Goal: Task Accomplishment & Management: Manage account settings

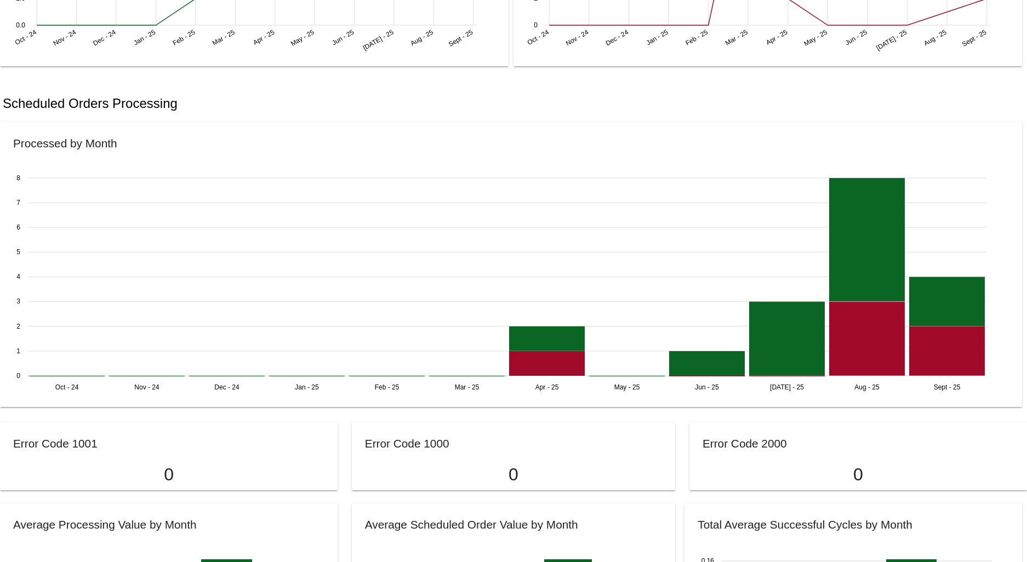
scroll to position [609, 0]
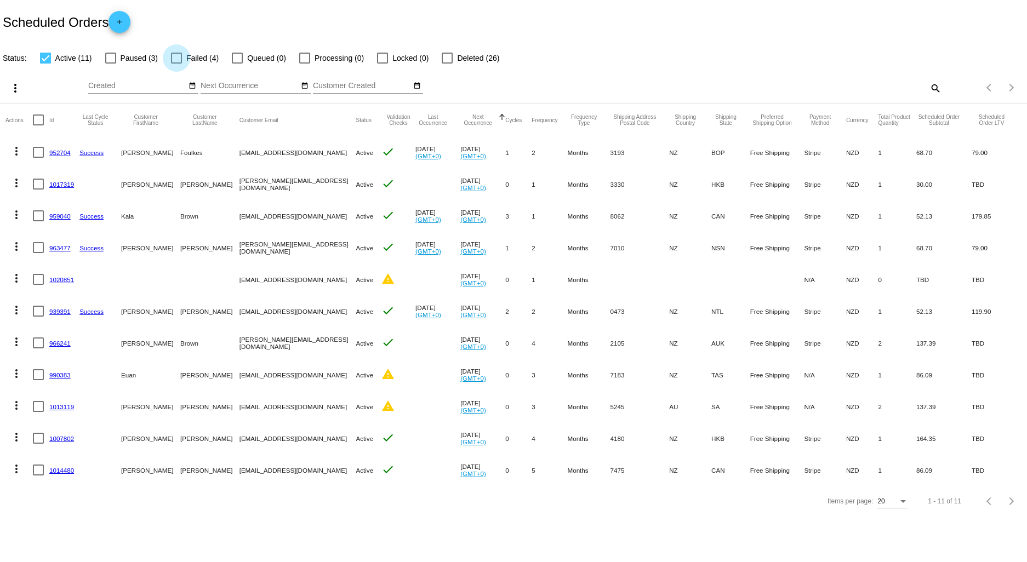
click at [183, 56] on label "Failed (4)" at bounding box center [195, 58] width 48 height 13
click at [176, 64] on input "Failed (4)" at bounding box center [176, 64] width 1 height 1
checkbox input "true"
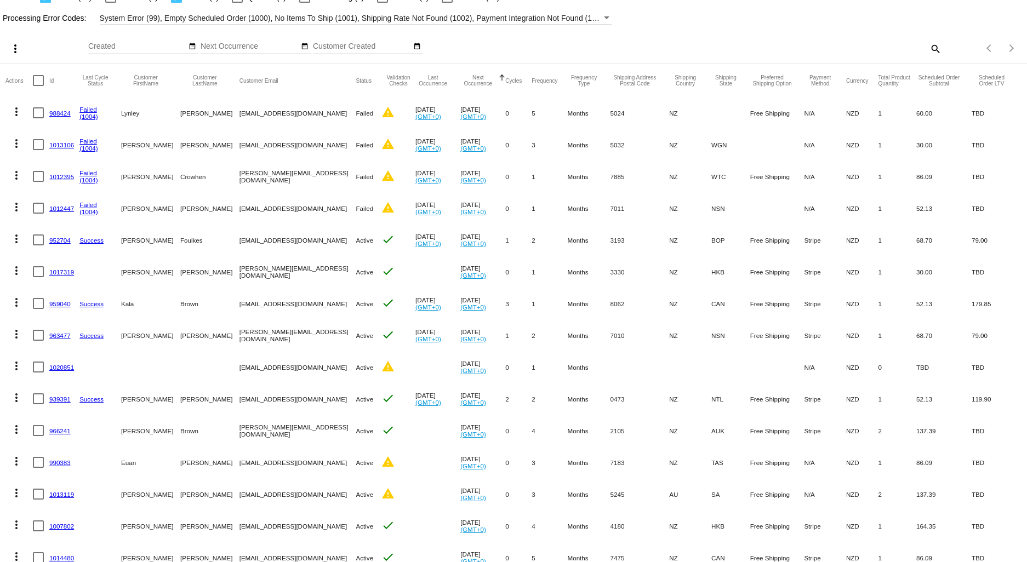
scroll to position [112, 0]
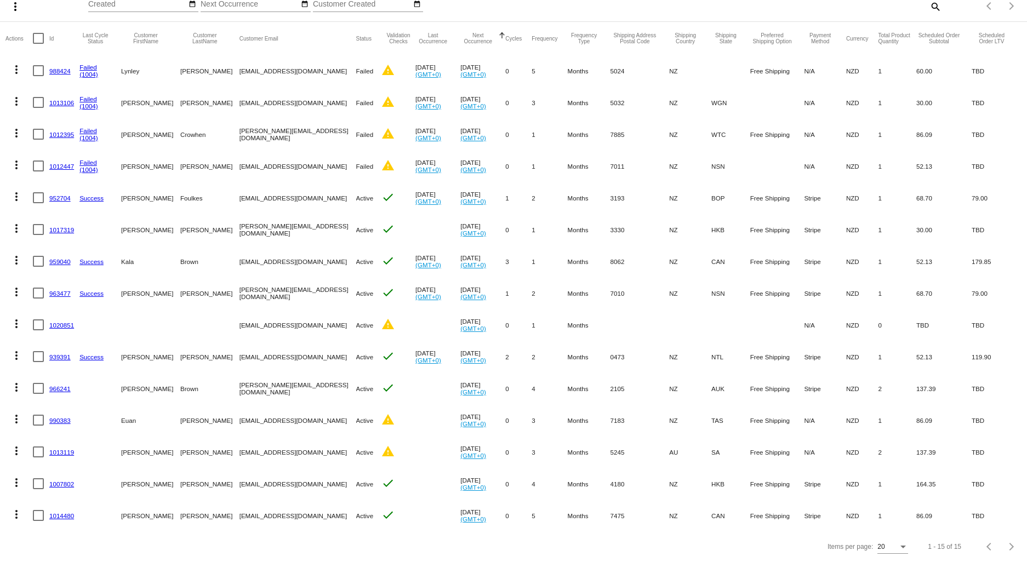
click at [59, 131] on link "1012395" at bounding box center [61, 134] width 25 height 7
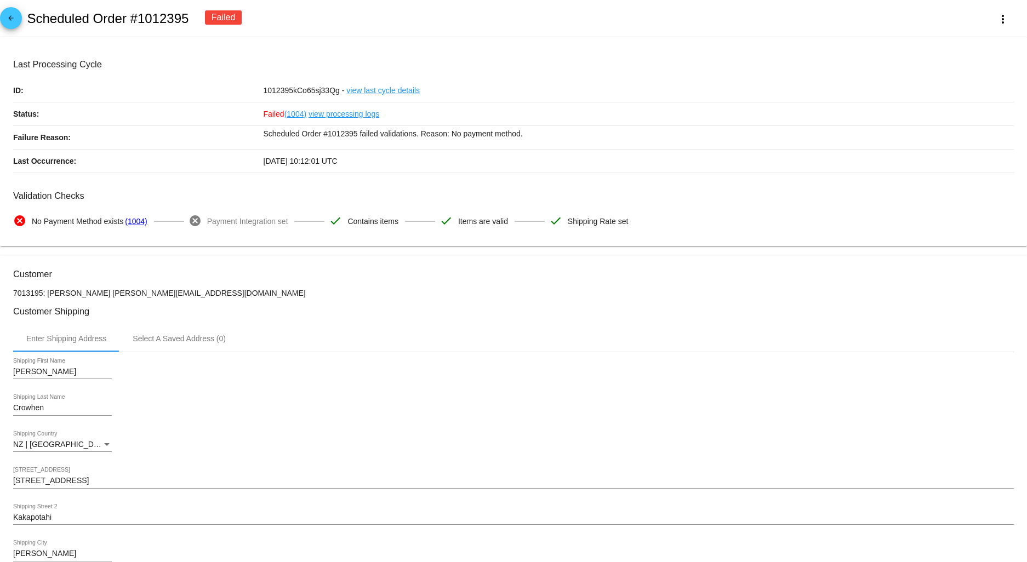
click at [138, 225] on link "(1004)" at bounding box center [136, 221] width 22 height 23
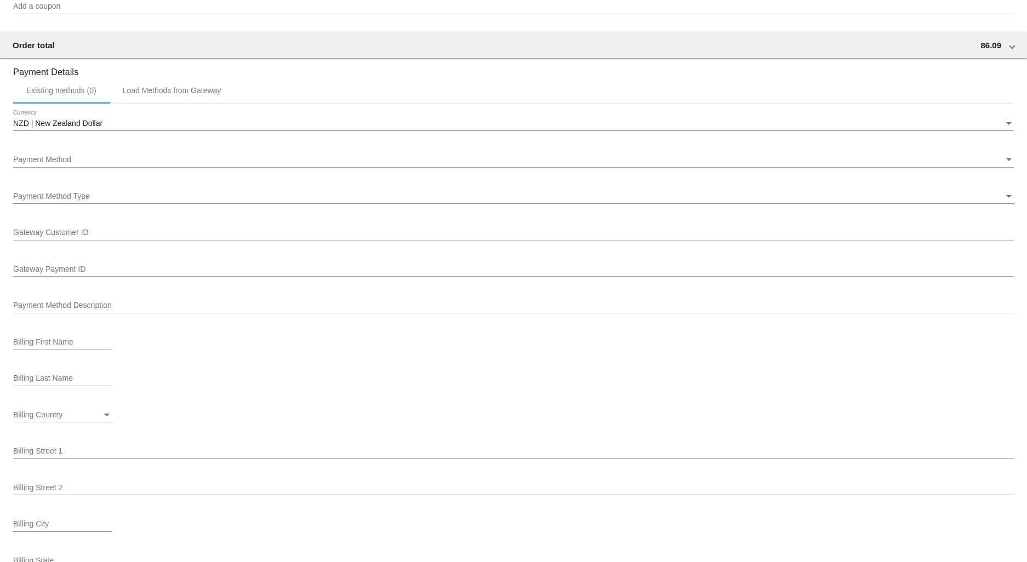
scroll to position [1035, 0]
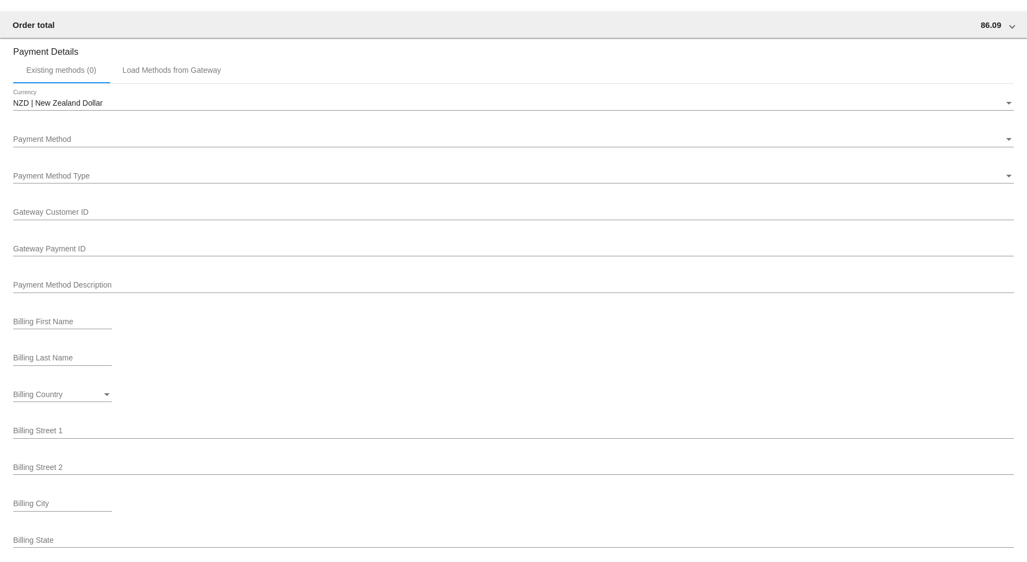
click at [59, 141] on div "Payment Method Payment Method" at bounding box center [513, 136] width 1001 height 21
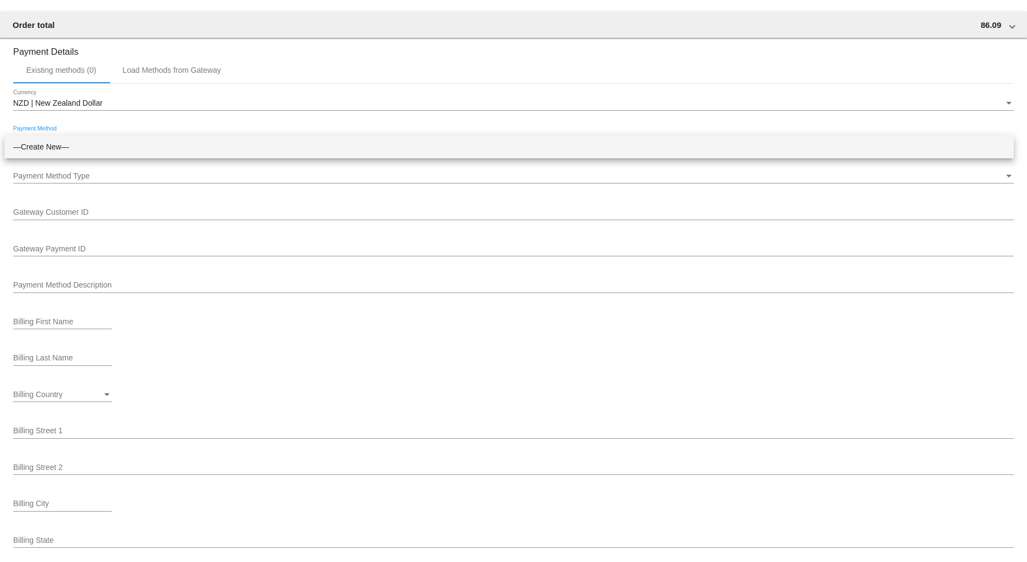
click at [55, 146] on span "—Create New—" at bounding box center [509, 146] width 992 height 23
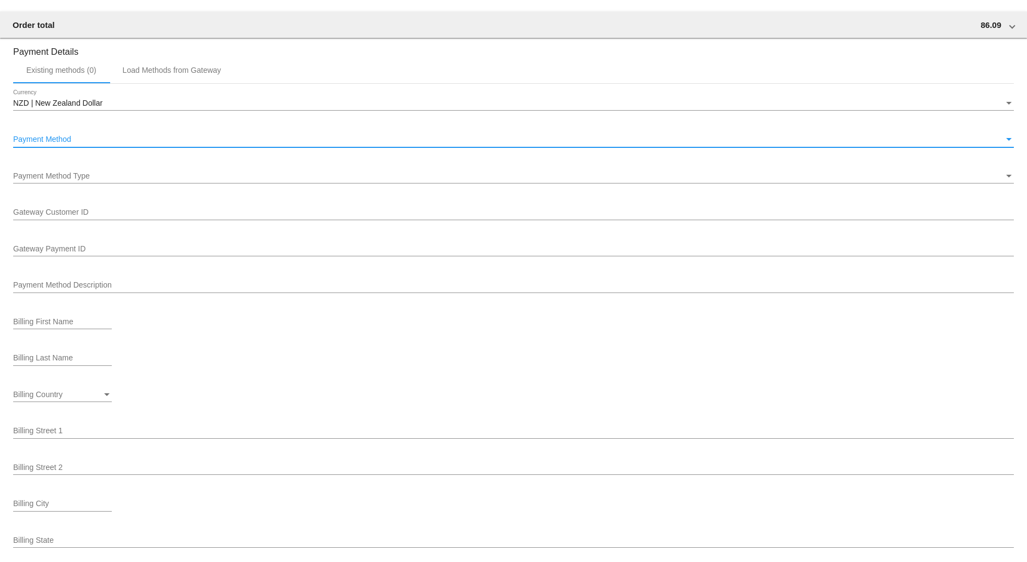
click at [73, 180] on span "Payment Method Type" at bounding box center [51, 176] width 77 height 9
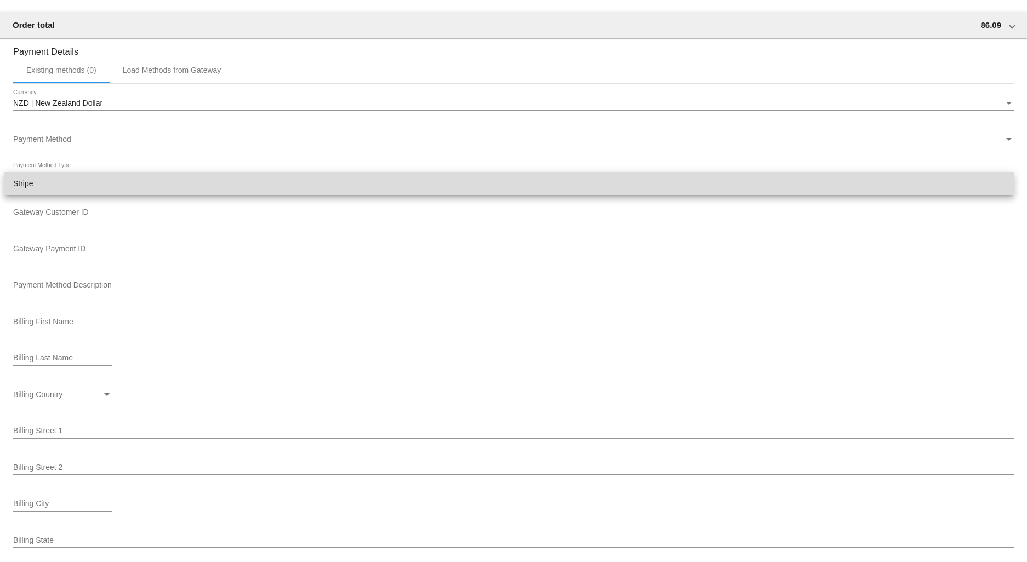
click at [60, 185] on span "Stripe" at bounding box center [509, 183] width 992 height 23
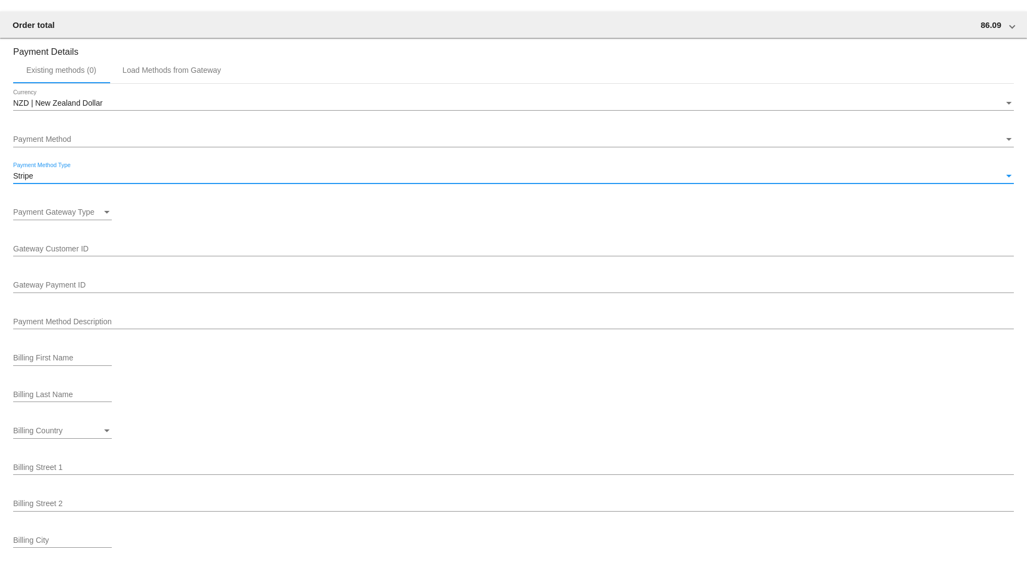
click at [76, 216] on span "Payment Gateway Type" at bounding box center [53, 212] width 81 height 9
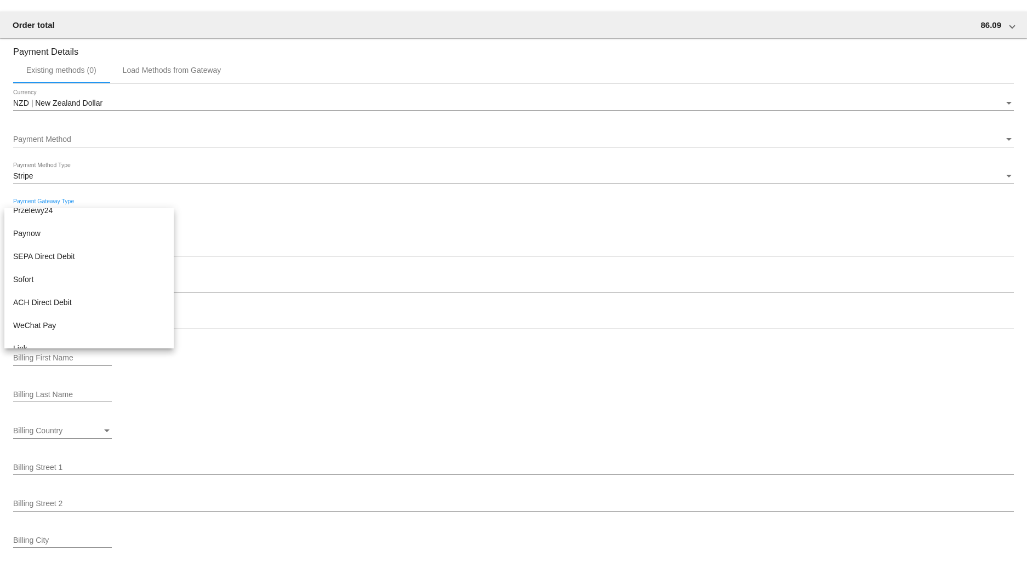
scroll to position [458, 0]
click at [236, 404] on div at bounding box center [513, 281] width 1027 height 562
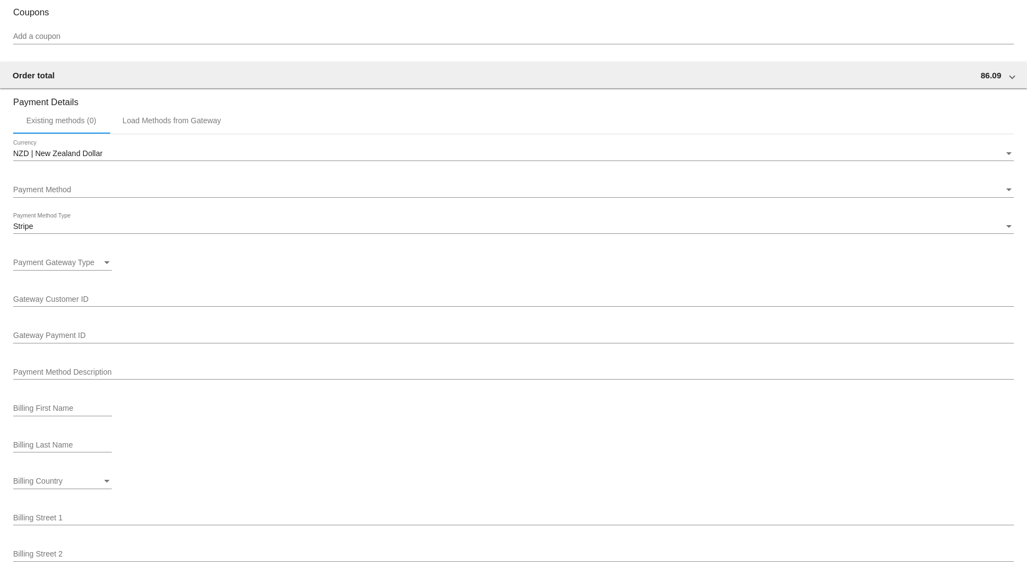
scroll to position [967, 0]
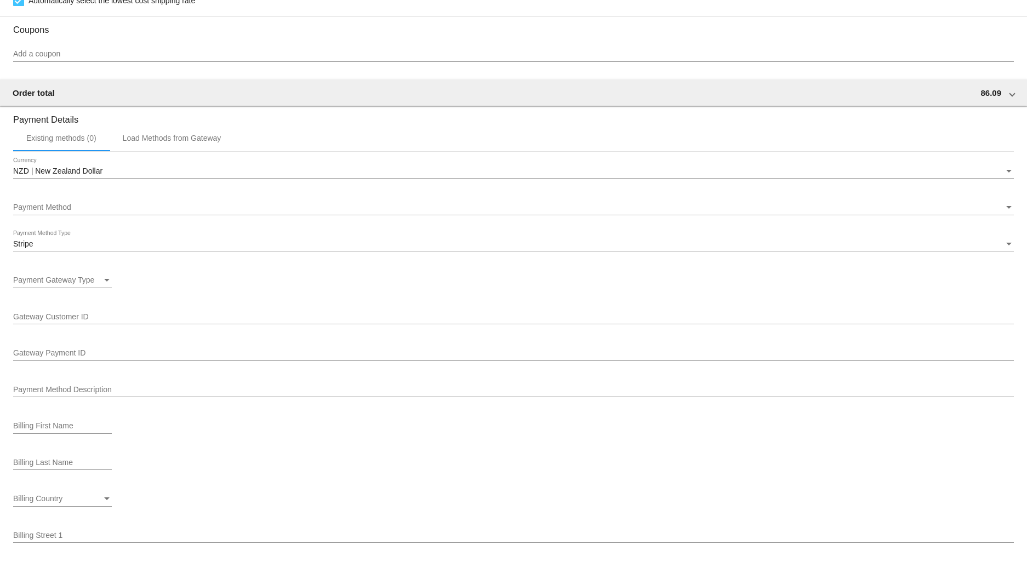
click at [61, 395] on input "Payment Method Description" at bounding box center [513, 390] width 1001 height 9
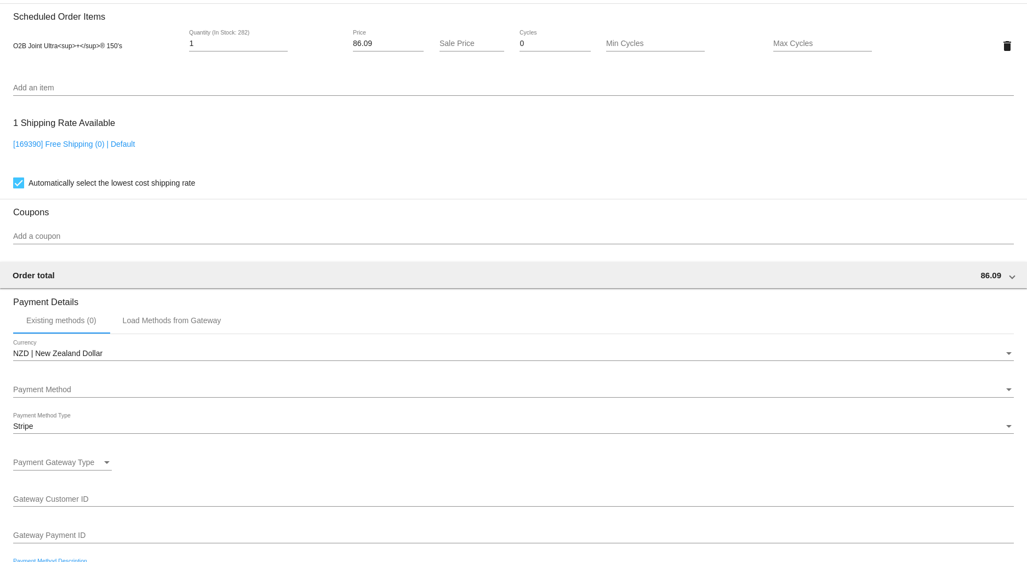
scroll to position [906, 0]
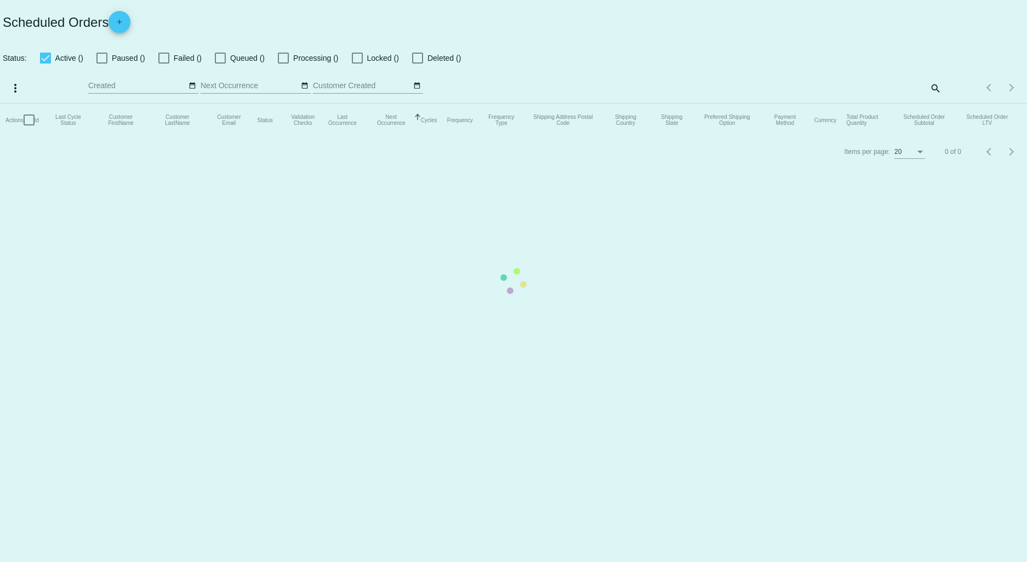
checkbox input "true"
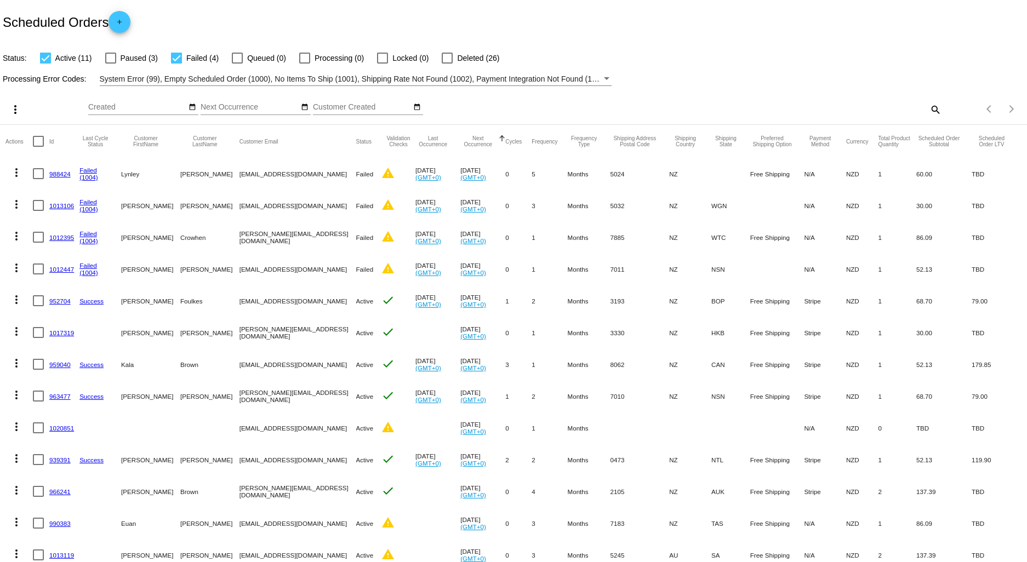
click at [59, 302] on link "952704" at bounding box center [59, 301] width 21 height 7
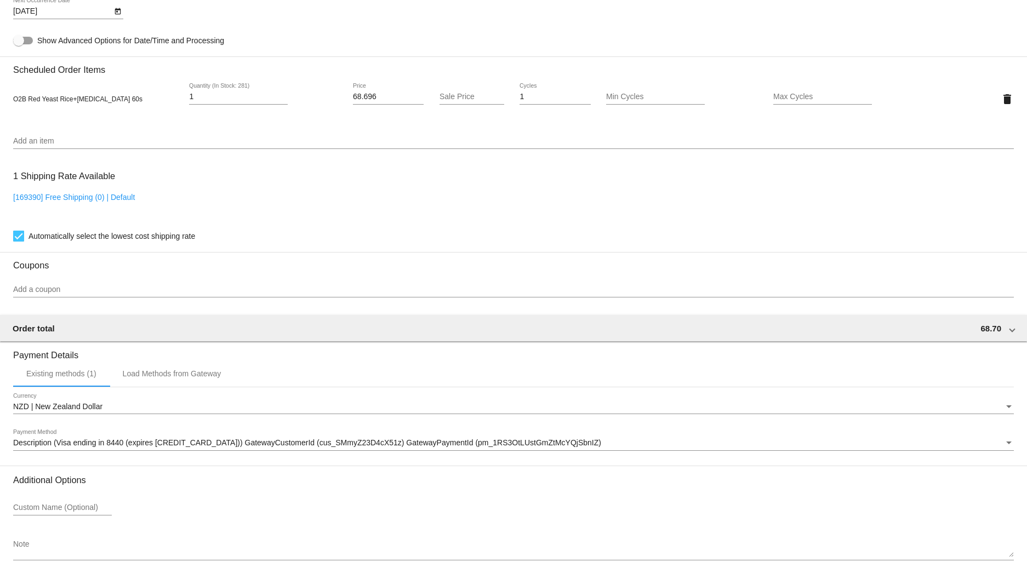
scroll to position [774, 0]
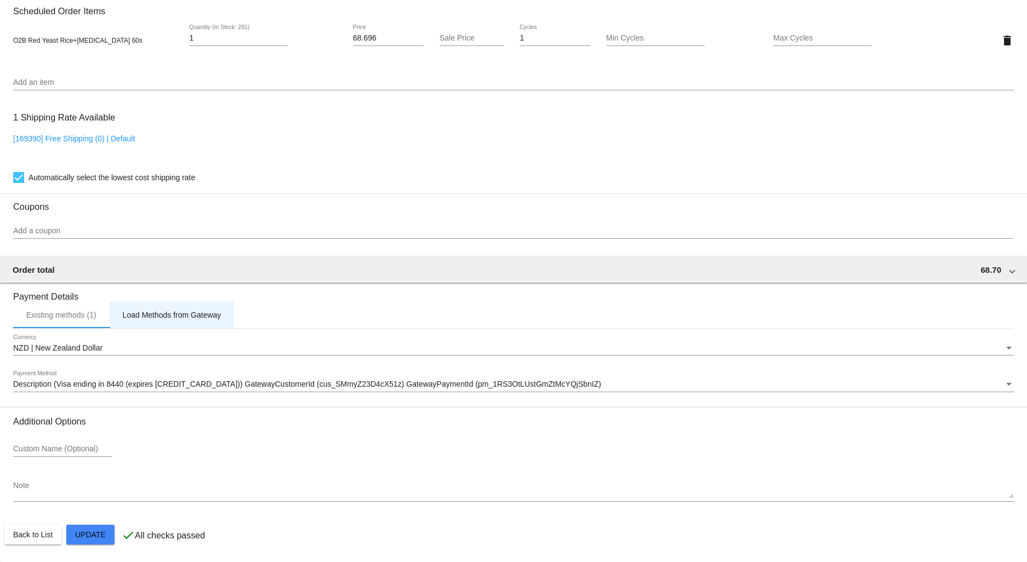
click at [190, 321] on div "Load Methods from Gateway" at bounding box center [172, 315] width 125 height 26
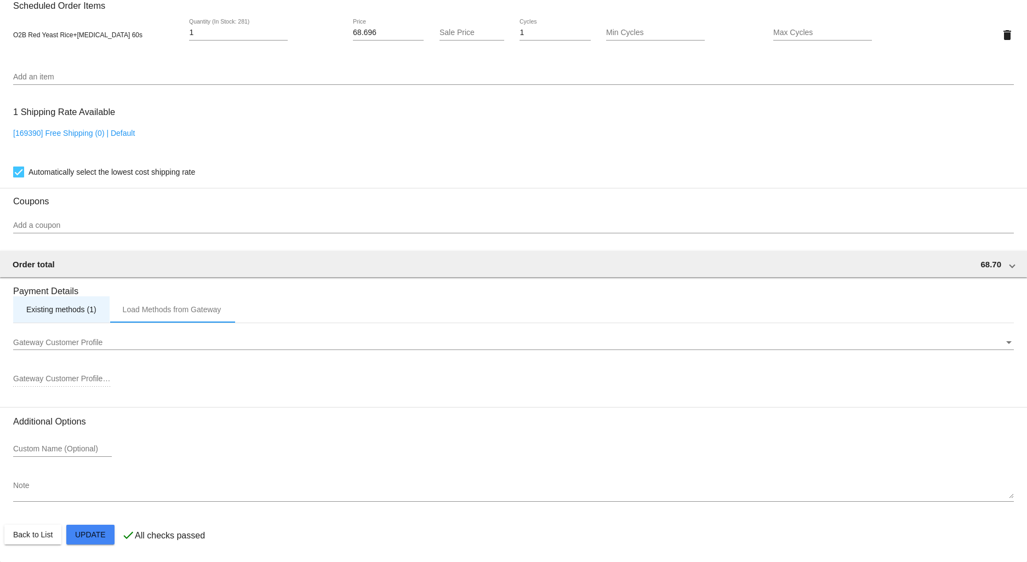
click at [55, 304] on div "Existing methods (1)" at bounding box center [61, 309] width 96 height 26
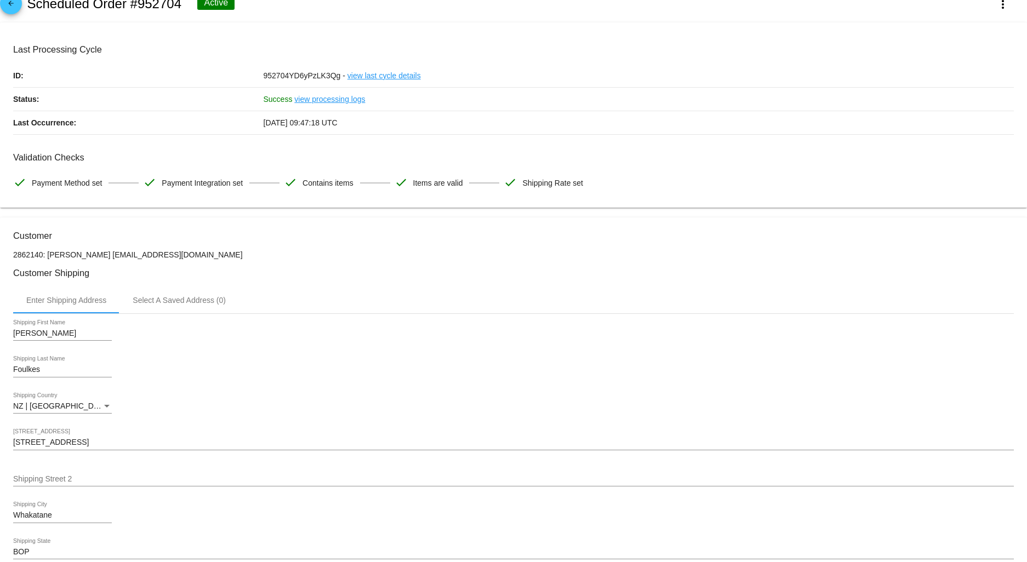
scroll to position [0, 0]
